Goal: Task Accomplishment & Management: Manage account settings

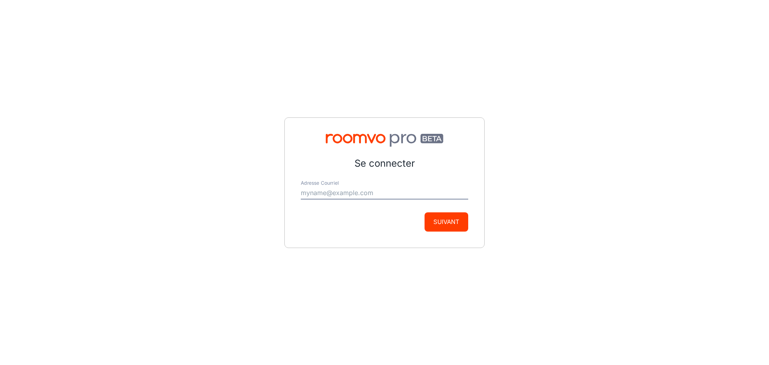
click at [368, 190] on input "Adresse Courriel" at bounding box center [384, 193] width 167 height 13
click at [447, 223] on button "Suivant" at bounding box center [446, 221] width 44 height 19
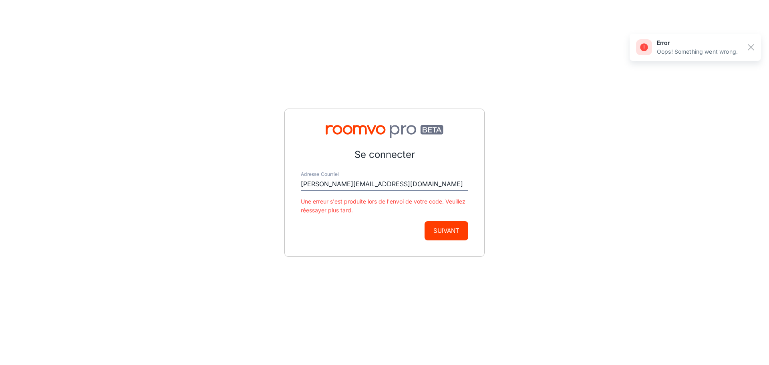
drag, startPoint x: 397, startPoint y: 183, endPoint x: 271, endPoint y: 189, distance: 126.3
click at [271, 189] on div "Se connecter Adresse Courriel [PERSON_NAME][EMAIL_ADDRESS][DOMAIN_NAME] Une err…" at bounding box center [384, 182] width 769 height 365
type input "[EMAIL_ADDRESS][DOMAIN_NAME]"
click at [456, 231] on button "Suivant" at bounding box center [446, 230] width 44 height 19
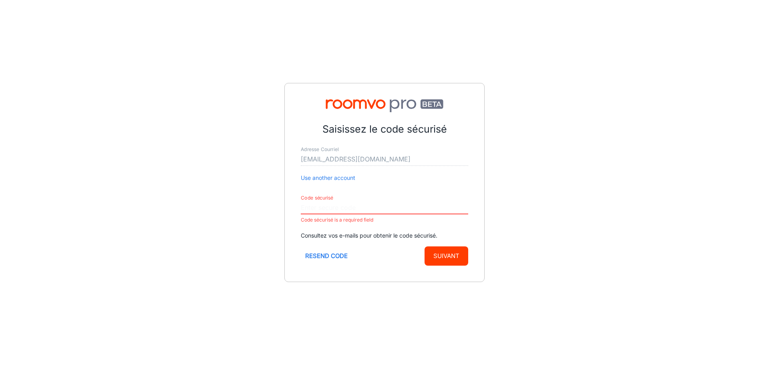
paste input "025539"
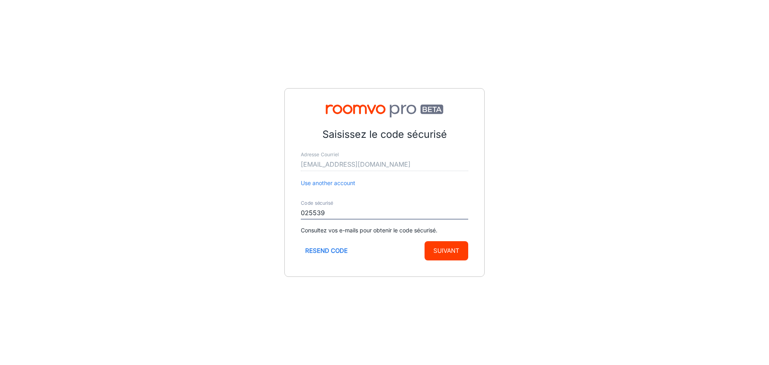
type input "025539"
click at [444, 248] on button "Suivant" at bounding box center [446, 250] width 44 height 19
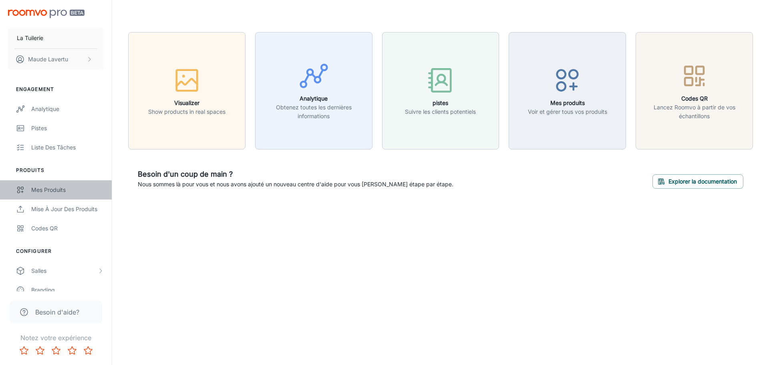
click at [44, 192] on div "Mes produits" at bounding box center [67, 189] width 72 height 9
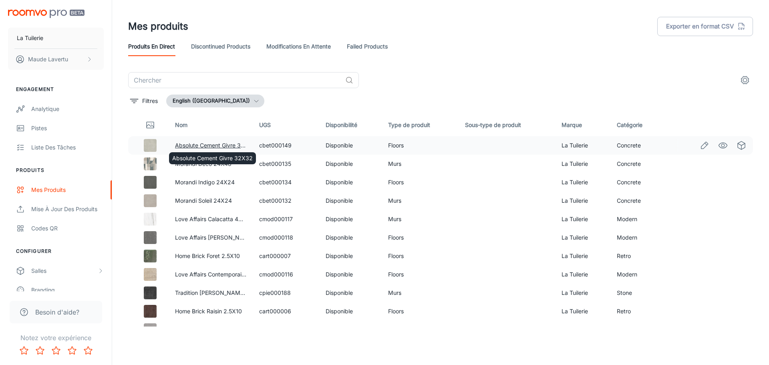
click at [204, 145] on link "Absolute Cement Givre 32X32" at bounding box center [215, 145] width 80 height 7
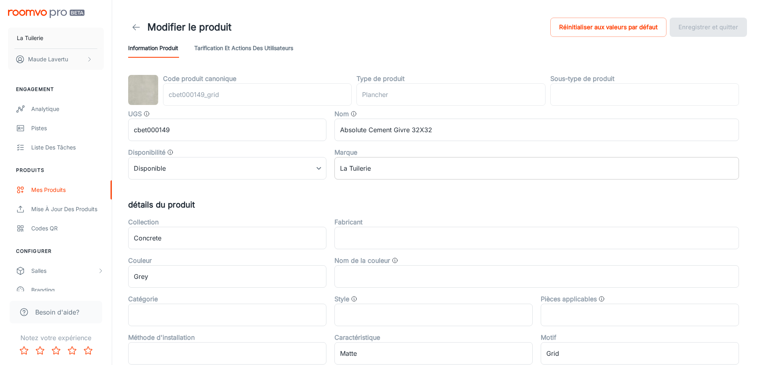
type input "floor"
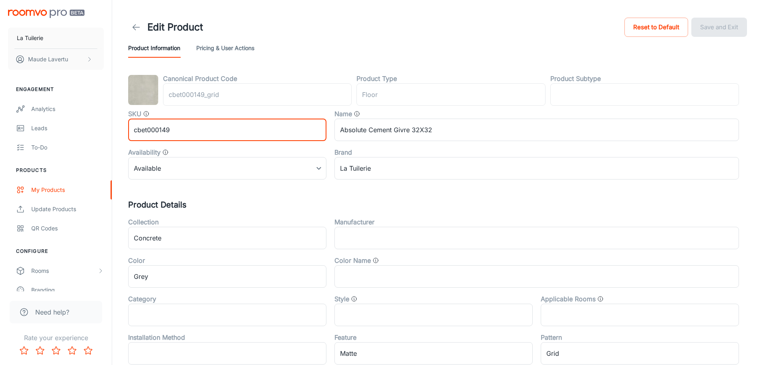
drag, startPoint x: 156, startPoint y: 127, endPoint x: 137, endPoint y: 127, distance: 18.4
click at [137, 127] on input "cbet000149" at bounding box center [227, 130] width 198 height 22
click at [146, 132] on input "cbet000149" at bounding box center [227, 130] width 198 height 22
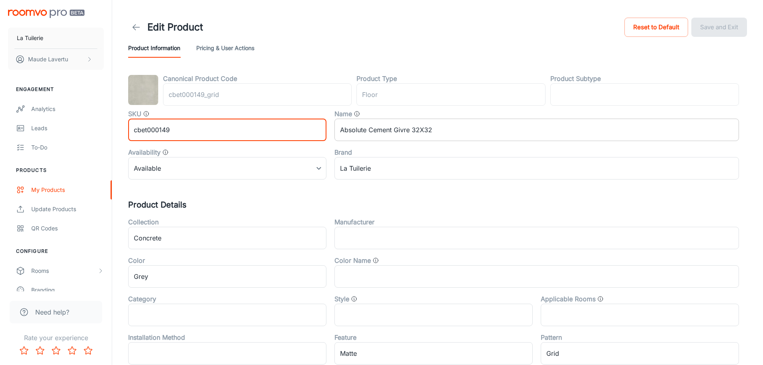
click at [368, 132] on input "Absolute Cement Givre 32X32" at bounding box center [536, 130] width 404 height 22
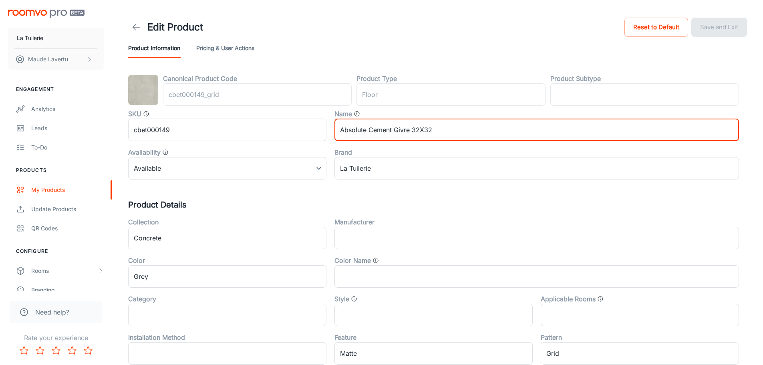
click at [368, 132] on input "Absolute Cement Givre 32X32" at bounding box center [536, 130] width 404 height 22
click at [228, 130] on input "cbet000149" at bounding box center [227, 130] width 198 height 22
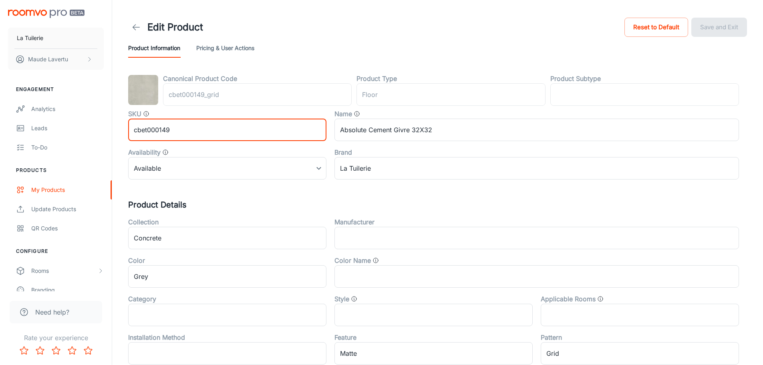
click at [228, 130] on input "cbet000149" at bounding box center [227, 130] width 198 height 22
click at [54, 208] on div "Update Products" at bounding box center [67, 209] width 72 height 9
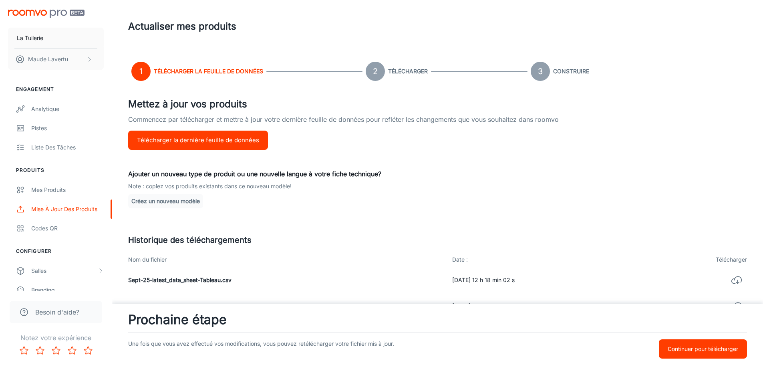
click at [38, 10] on img "scrollable content" at bounding box center [46, 14] width 76 height 8
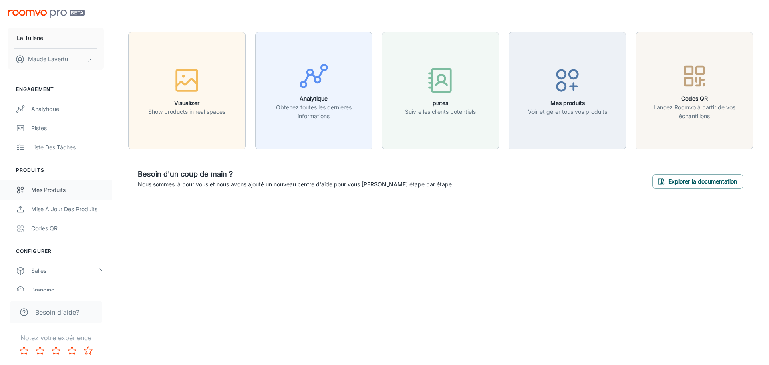
click at [51, 190] on div "Mes produits" at bounding box center [67, 189] width 72 height 9
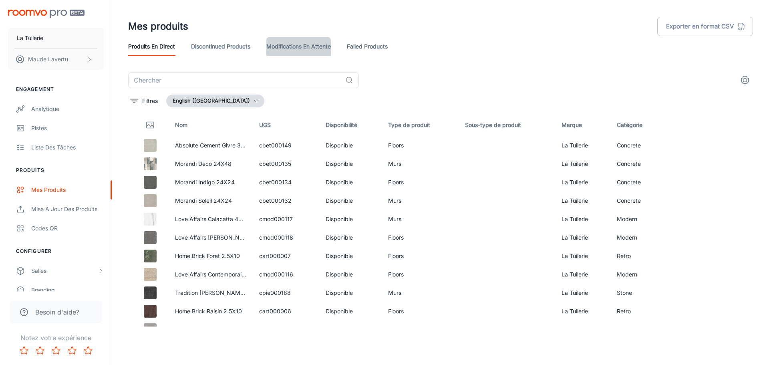
click at [280, 46] on link "Modifications en attente" at bounding box center [298, 46] width 64 height 19
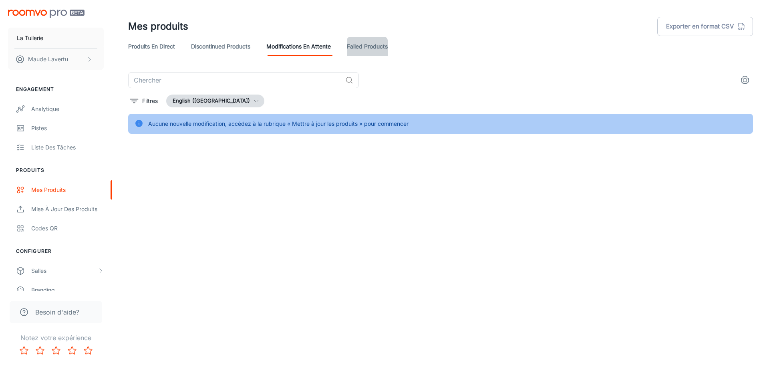
click at [384, 49] on link "Failed Products" at bounding box center [367, 46] width 41 height 19
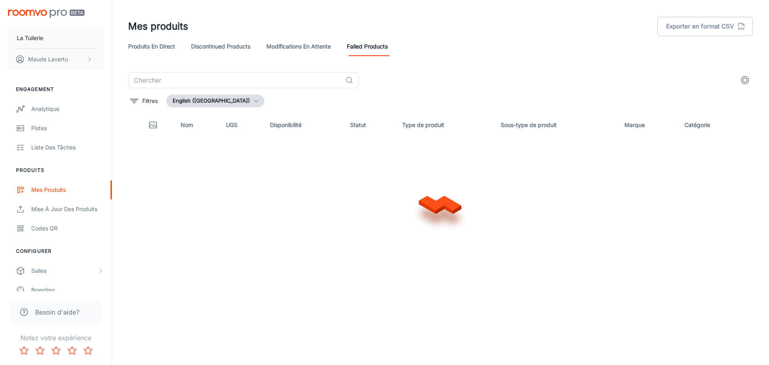
click at [315, 40] on link "Modifications en attente" at bounding box center [298, 46] width 64 height 19
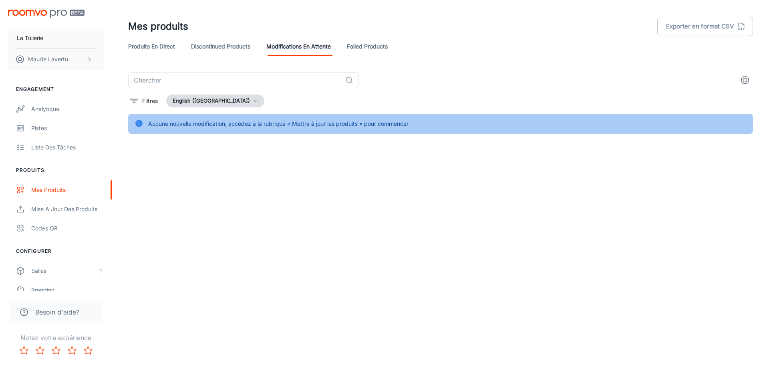
click at [229, 50] on link "Discontinued Products" at bounding box center [220, 46] width 59 height 19
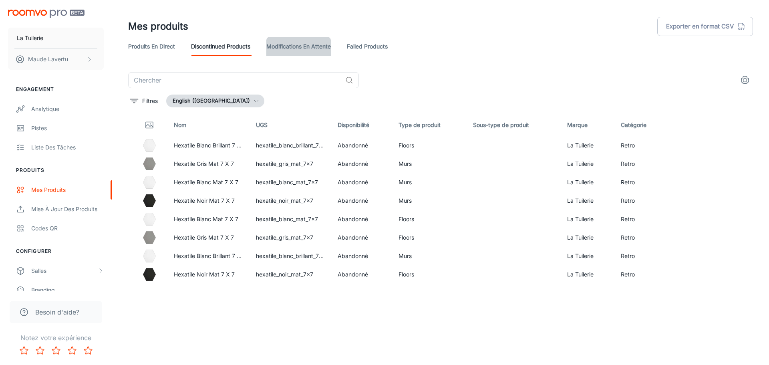
click at [307, 52] on link "Modifications en attente" at bounding box center [298, 46] width 64 height 19
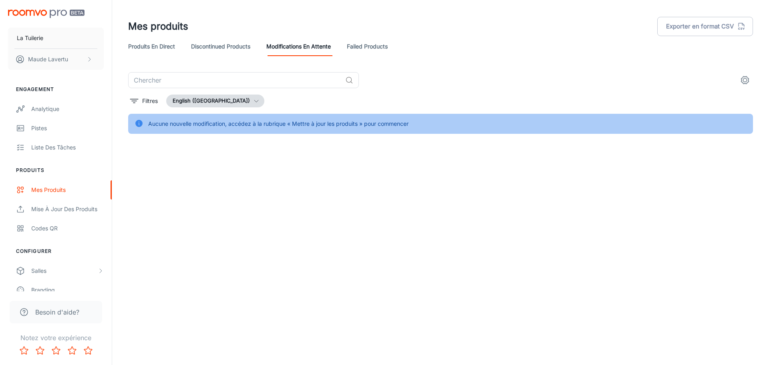
click at [369, 49] on link "Failed Products" at bounding box center [367, 46] width 41 height 19
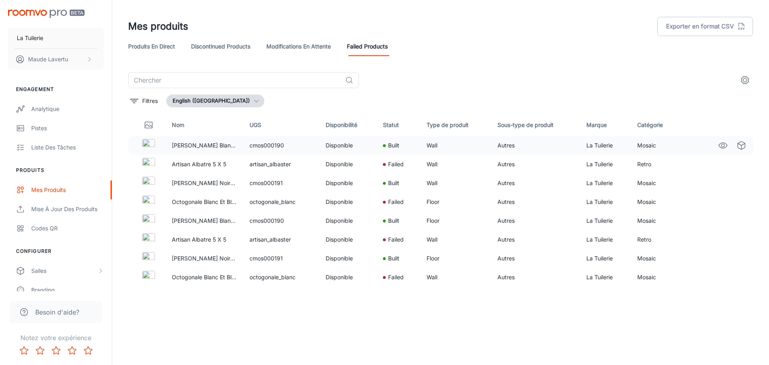
click at [724, 143] on icon "See in Visualizer" at bounding box center [723, 146] width 8 height 6
click at [736, 169] on button "Details" at bounding box center [732, 164] width 32 height 14
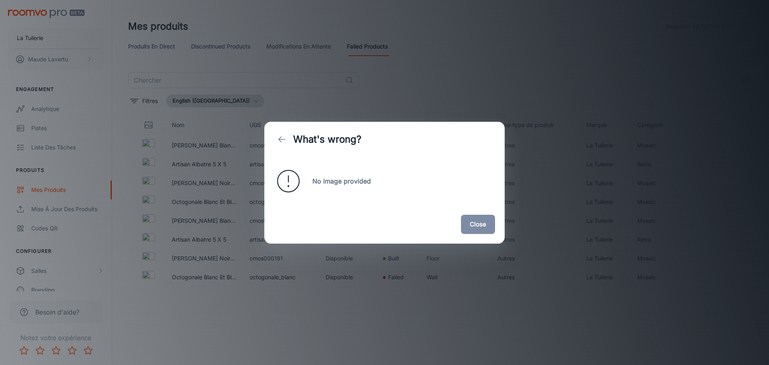
click at [491, 223] on button "Close" at bounding box center [478, 224] width 34 height 19
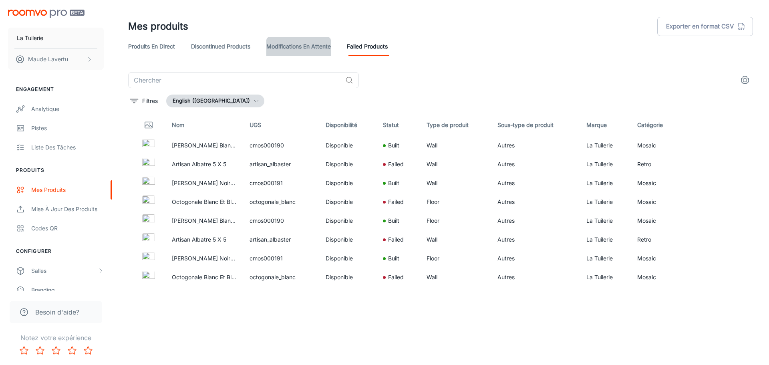
click at [301, 44] on link "Modifications en attente" at bounding box center [298, 46] width 64 height 19
